Goal: Task Accomplishment & Management: Use online tool/utility

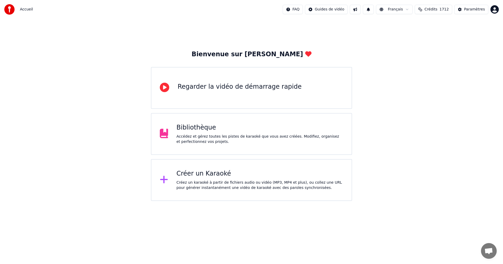
click at [227, 189] on div "Créez un karaoké à partir de fichiers audio ou vidéo (MP3, MP4 et plus), ou col…" at bounding box center [259, 185] width 167 height 10
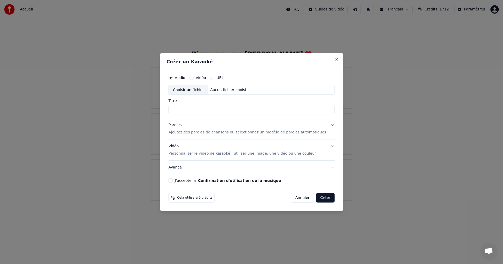
click at [239, 153] on p "Personnaliser le vidéo de karaoké : utiliser une image, une vidéo ou une couleur" at bounding box center [241, 153] width 147 height 5
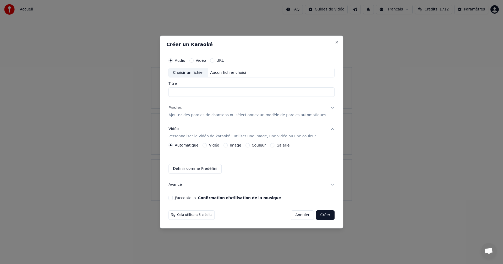
click at [207, 147] on div "Automatique Vidéo Image Couleur Galerie" at bounding box center [228, 145] width 121 height 4
click at [207, 146] on button "Vidéo" at bounding box center [205, 145] width 4 height 4
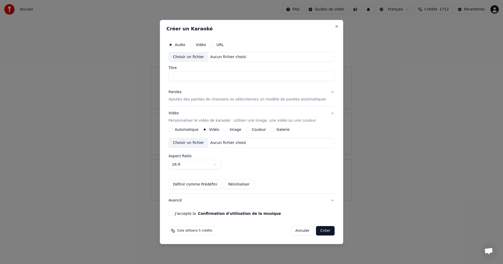
click at [187, 146] on div "Choisir un fichier" at bounding box center [188, 142] width 39 height 9
click at [251, 78] on input "Titre" at bounding box center [251, 76] width 166 height 9
click at [251, 94] on div "Paroles Ajoutez des paroles de chansons ou sélectionnez un modèle de paroles au…" at bounding box center [247, 96] width 158 height 13
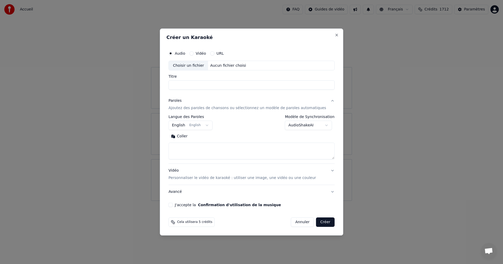
click at [226, 148] on textarea at bounding box center [251, 151] width 166 height 17
paste textarea "**********"
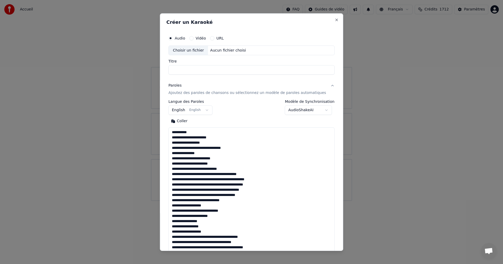
scroll to position [478, 0]
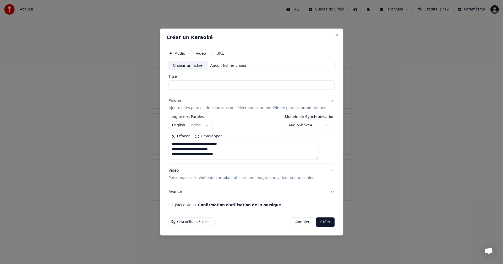
type textarea "**********"
click at [212, 86] on input "Titre" at bounding box center [251, 85] width 166 height 9
click at [205, 64] on div "Choisir un fichier" at bounding box center [188, 65] width 39 height 9
drag, startPoint x: 249, startPoint y: 85, endPoint x: 187, endPoint y: 87, distance: 62.1
click at [187, 87] on input "**********" at bounding box center [251, 85] width 166 height 9
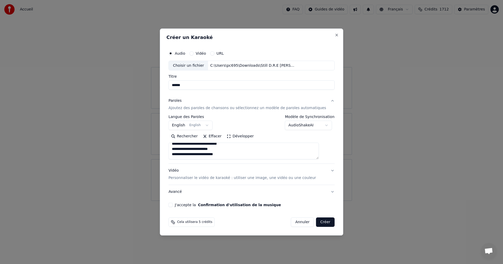
type input "*****"
drag, startPoint x: 177, startPoint y: 205, endPoint x: 180, endPoint y: 207, distance: 3.3
click at [173, 205] on button "J'accepte la Confirmation d'utilisation de la musique" at bounding box center [170, 205] width 4 height 4
click at [319, 223] on button "Créer" at bounding box center [325, 222] width 18 height 9
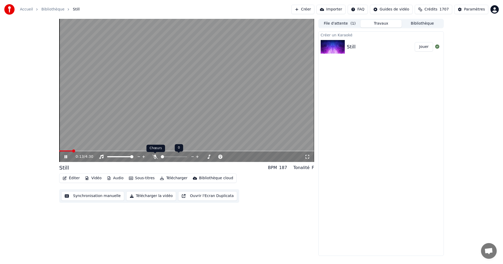
click at [156, 157] on icon at bounding box center [154, 157] width 5 height 4
click at [64, 152] on div "0:22 / 4:30" at bounding box center [186, 157] width 255 height 10
click at [61, 149] on video at bounding box center [186, 90] width 255 height 143
click at [60, 152] on div "0:24 / 4:30" at bounding box center [186, 157] width 255 height 10
click at [60, 151] on span at bounding box center [70, 151] width 23 height 1
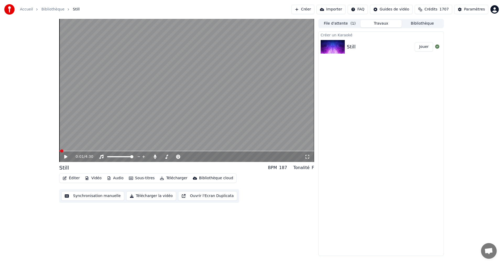
click at [168, 67] on video at bounding box center [186, 90] width 255 height 143
click at [151, 192] on button "Télécharger la vidéo" at bounding box center [151, 195] width 50 height 9
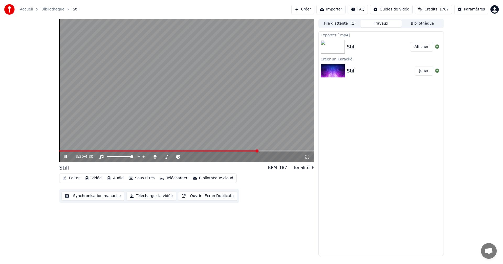
click at [433, 45] on div at bounding box center [437, 47] width 8 height 6
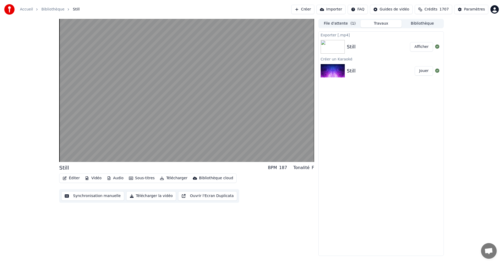
click at [424, 48] on button "Afficher" at bounding box center [421, 46] width 23 height 9
